Goal: Task Accomplishment & Management: Manage account settings

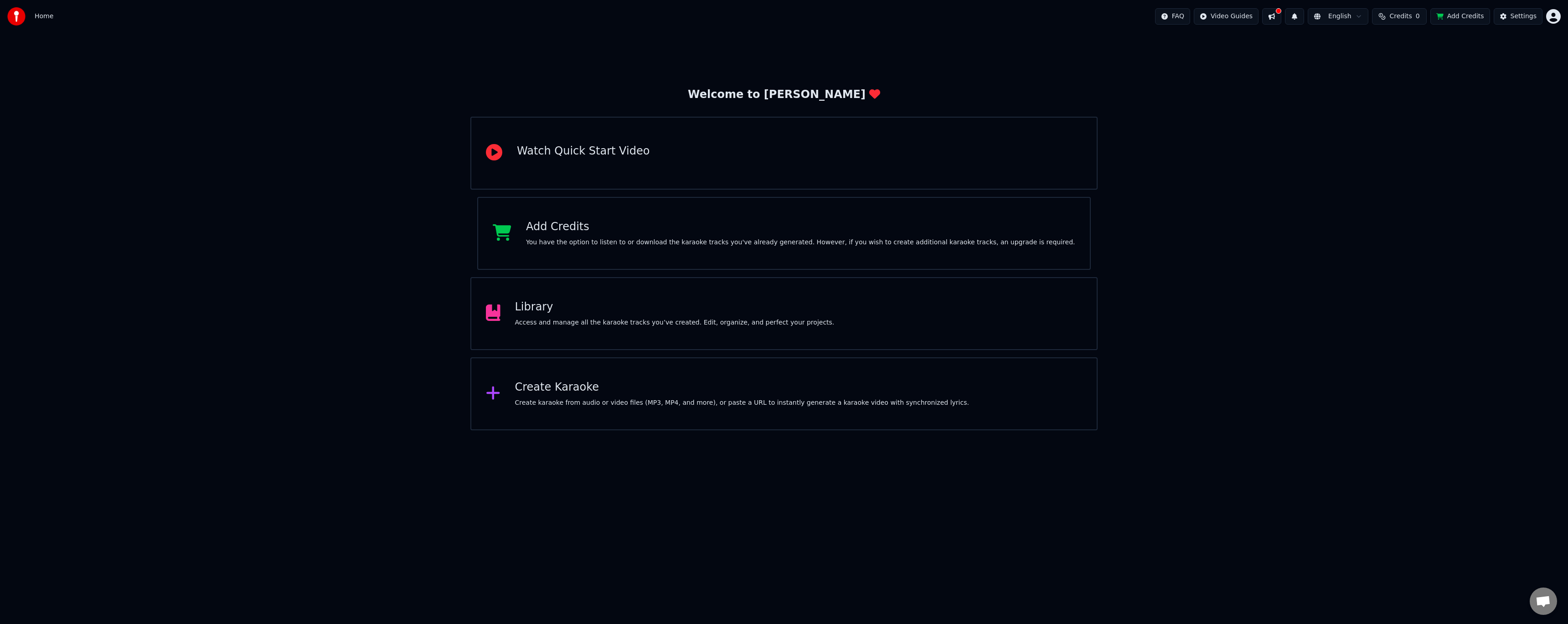
click at [1318, 169] on div "Welcome to Youka Watch Quick Start Video Add Credits You have the option to lis…" at bounding box center [784, 232] width 1568 height 398
click at [1425, 13] on button "Credits 0" at bounding box center [1399, 16] width 54 height 16
click at [1402, 67] on button "Refresh" at bounding box center [1404, 67] width 47 height 16
drag, startPoint x: 1397, startPoint y: 76, endPoint x: 1398, endPoint y: 71, distance: 5.1
click at [1397, 71] on button "Refresh" at bounding box center [1404, 67] width 47 height 16
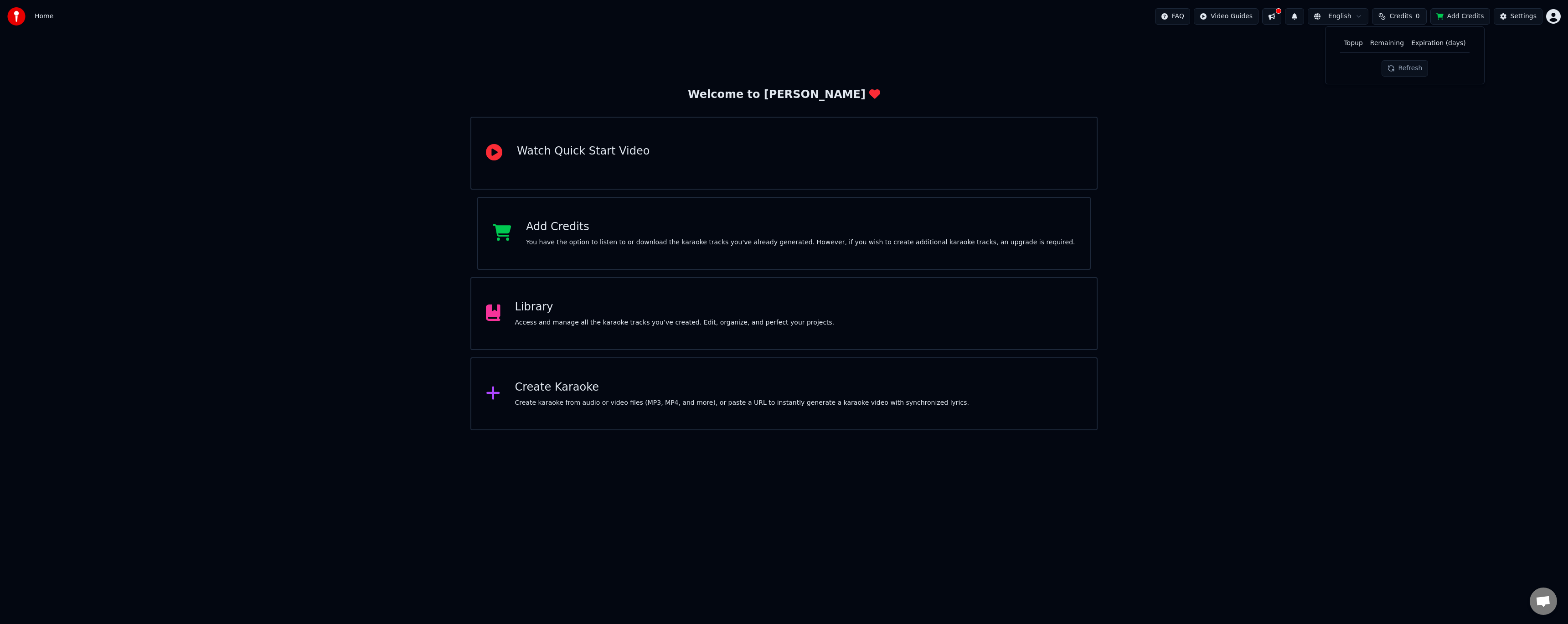
click at [1223, 167] on div "Welcome to Youka Watch Quick Start Video Add Credits You have the option to lis…" at bounding box center [784, 232] width 1568 height 398
click at [766, 419] on div "Create Karaoke Create karaoke from audio or video files (MP3, MP4, and more), o…" at bounding box center [784, 393] width 627 height 73
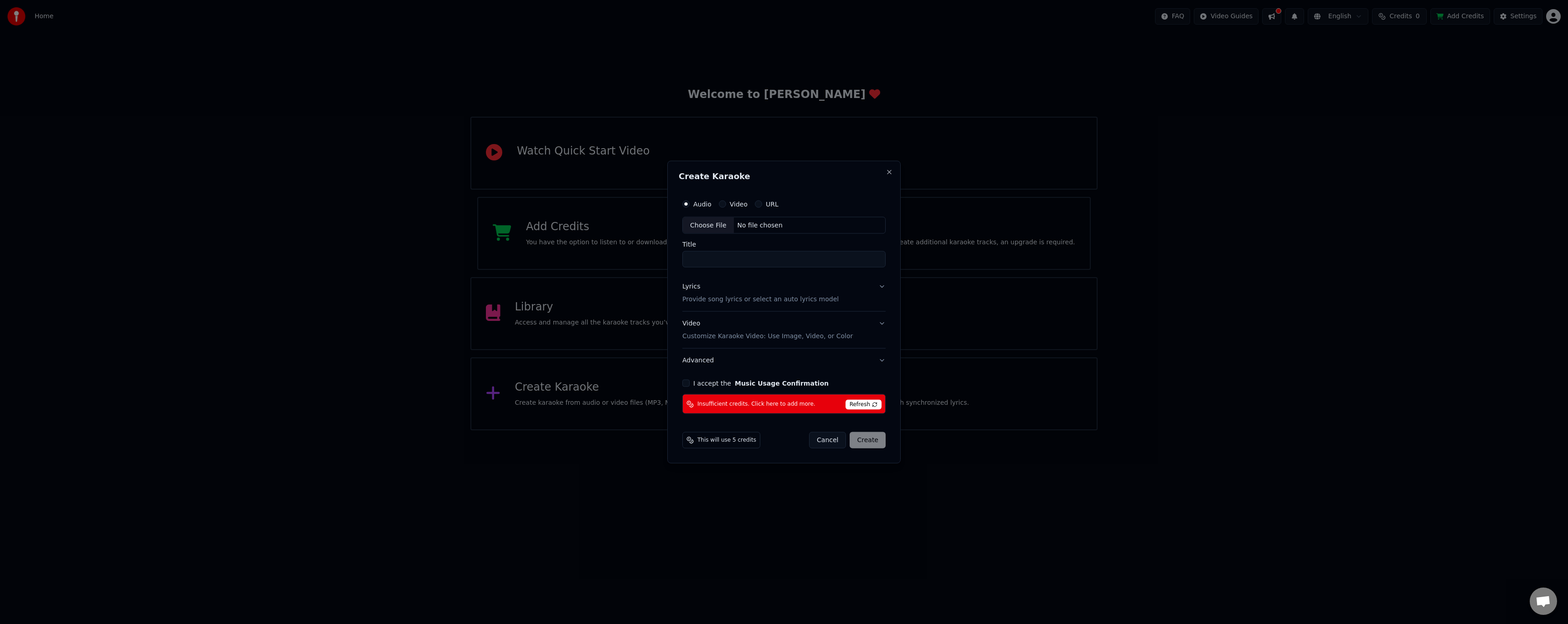
click at [832, 442] on button "Cancel" at bounding box center [828, 440] width 37 height 16
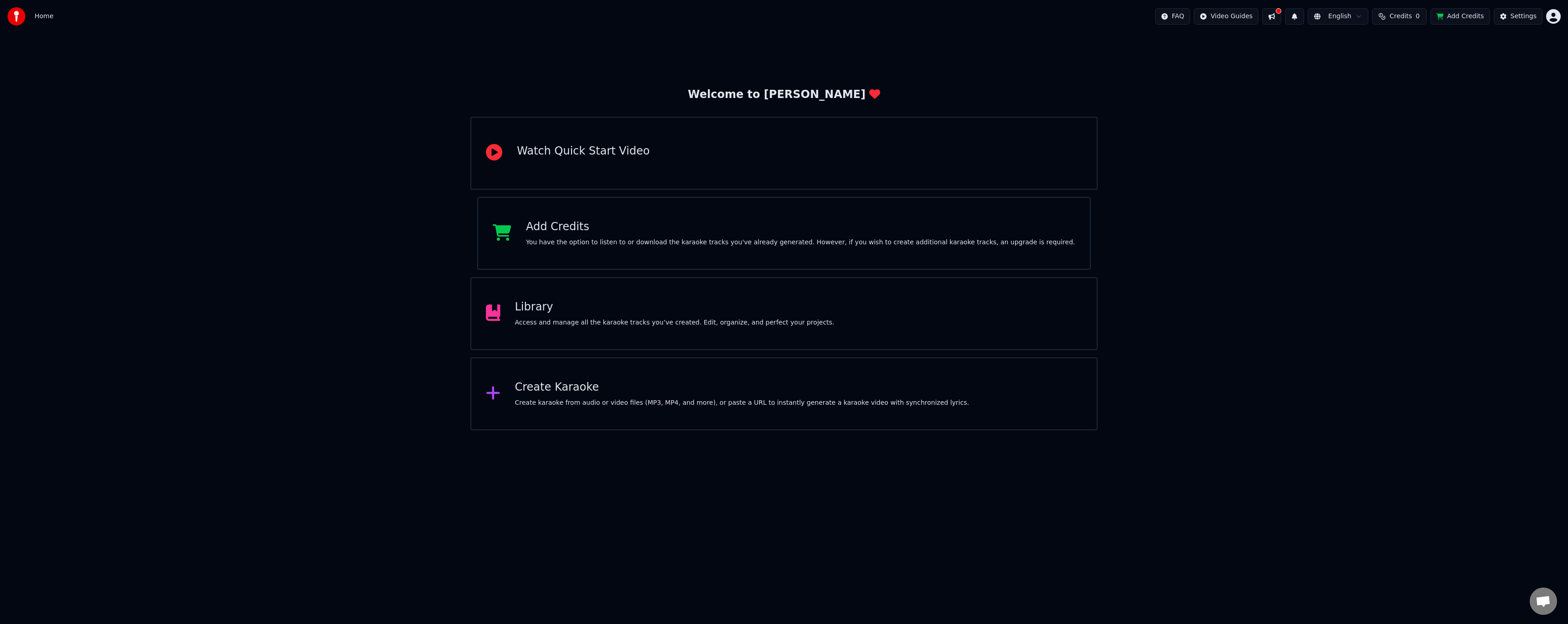
click at [1281, 18] on button at bounding box center [1271, 16] width 19 height 16
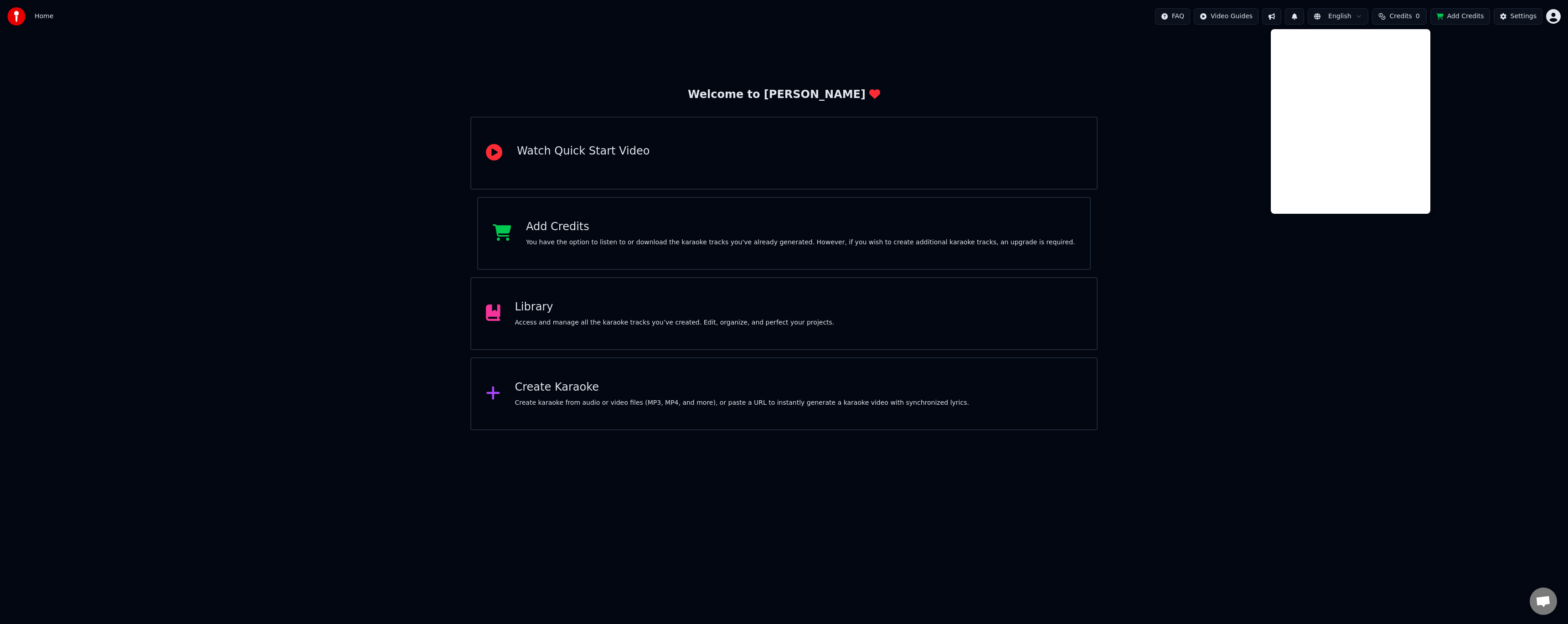
click at [1235, 110] on div "Welcome to Youka Watch Quick Start Video Add Credits You have the option to lis…" at bounding box center [784, 232] width 1568 height 398
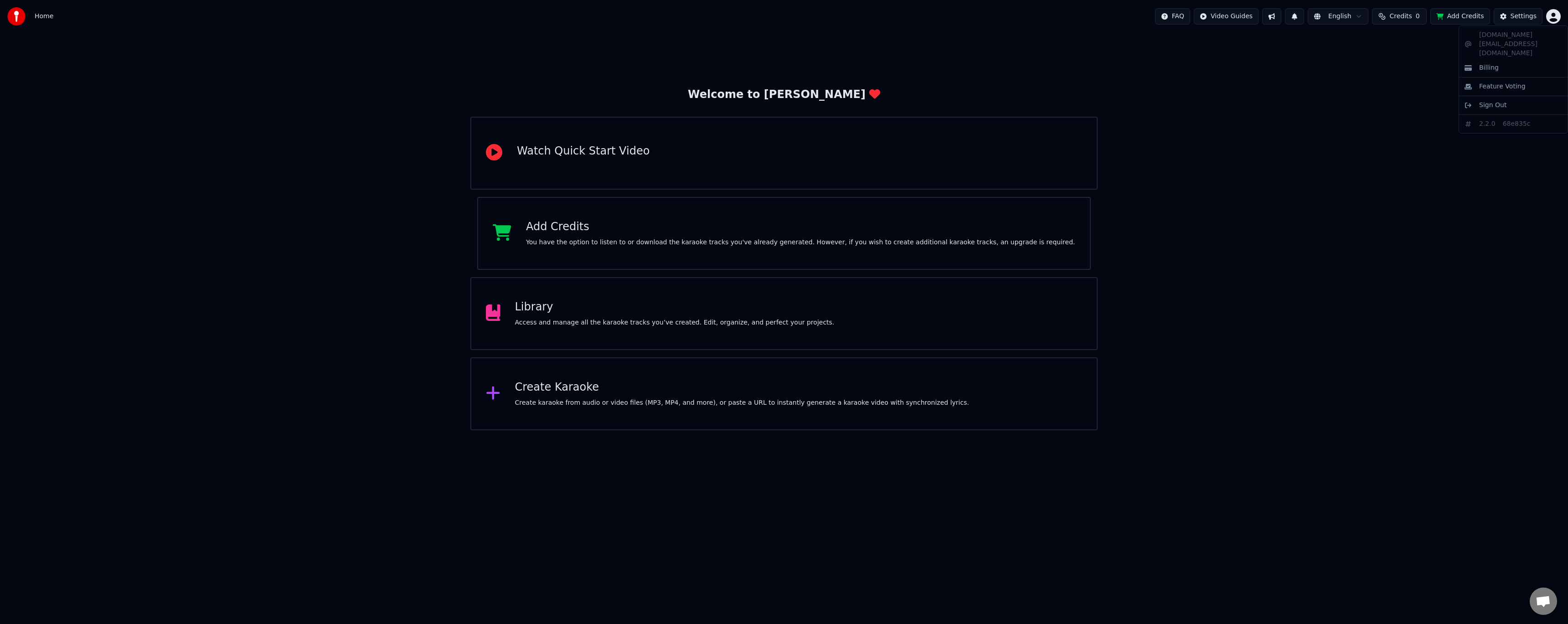
click at [1553, 13] on html "Home FAQ Video Guides English Credits 0 Add Credits Settings Welcome to Youka W…" at bounding box center [784, 215] width 1568 height 430
click at [1501, 78] on div "[DOMAIN_NAME][EMAIL_ADDRESS][DOMAIN_NAME] Billing Feature Voting Sign Out 2.2.0…" at bounding box center [1513, 79] width 110 height 108
click at [1494, 100] on span "Sign Out" at bounding box center [1493, 105] width 28 height 9
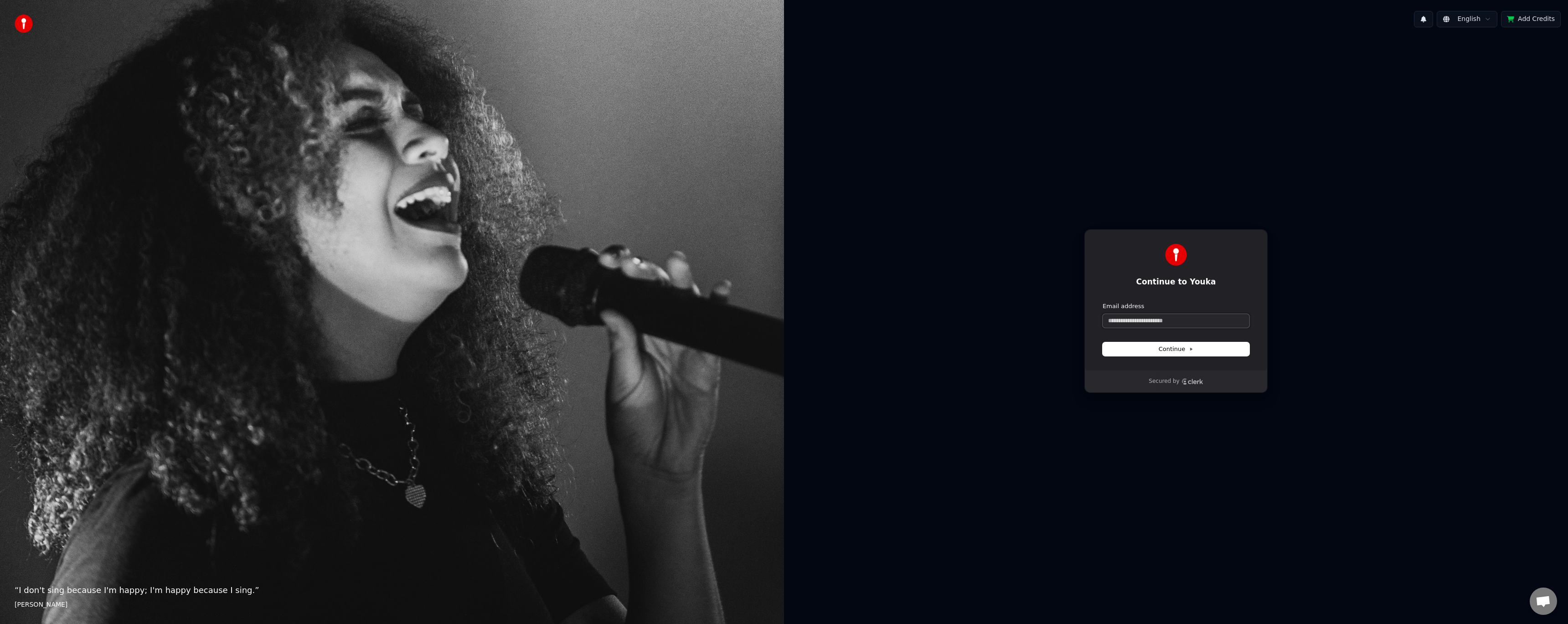
click at [1219, 320] on input "Email address" at bounding box center [1176, 321] width 146 height 14
paste input "**********"
click at [1103, 302] on button "submit" at bounding box center [1103, 302] width 0 height 0
type input "**********"
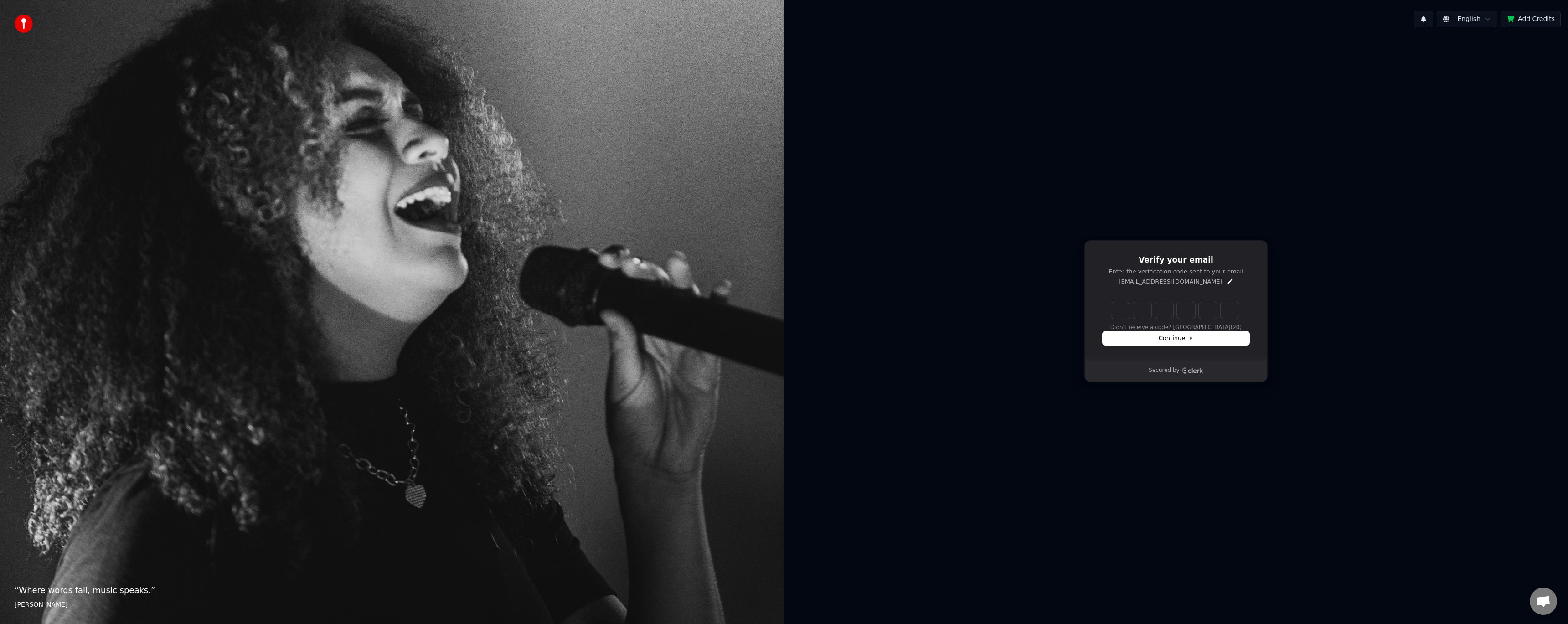
type input "******"
type input "*"
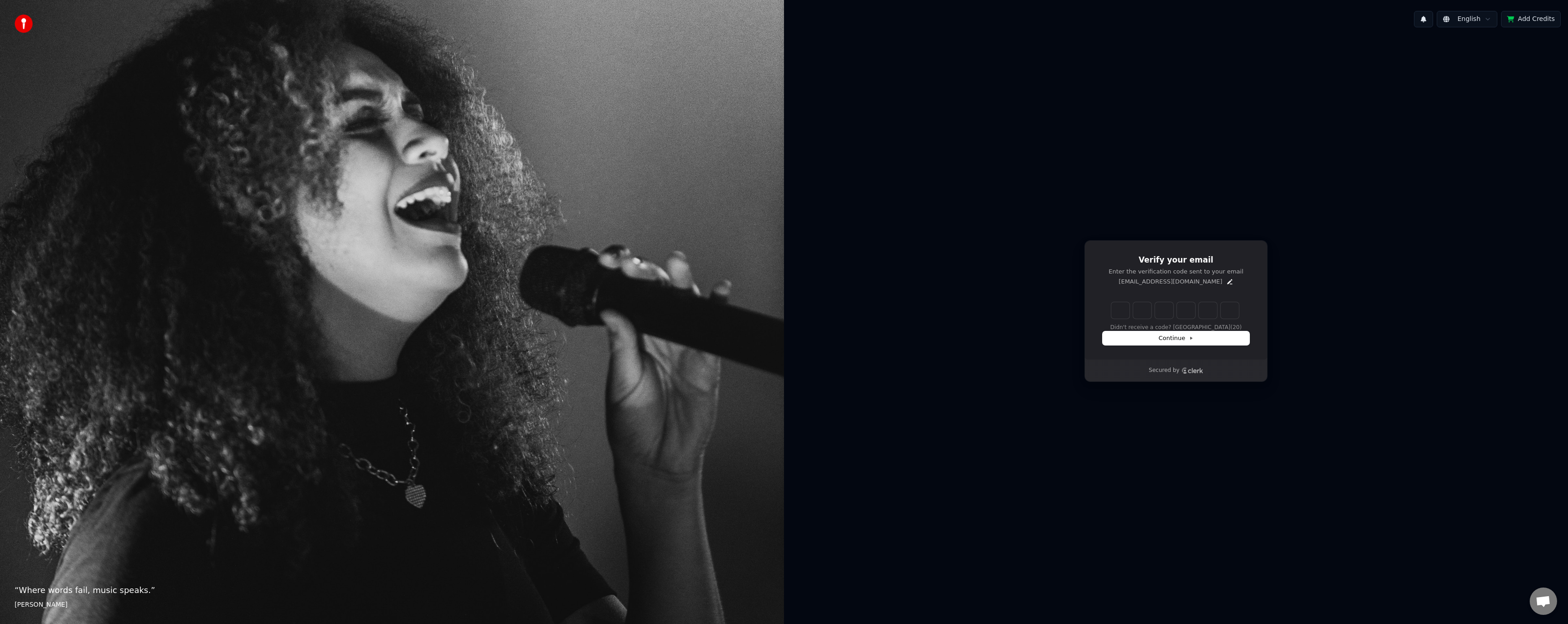
type input "*"
